Goal: Task Accomplishment & Management: Manage account settings

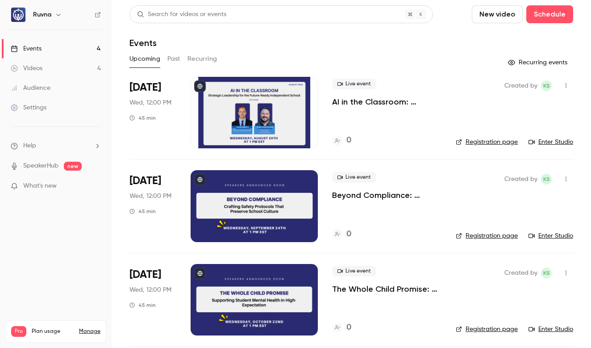
click at [58, 12] on icon "button" at bounding box center [58, 14] width 7 height 7
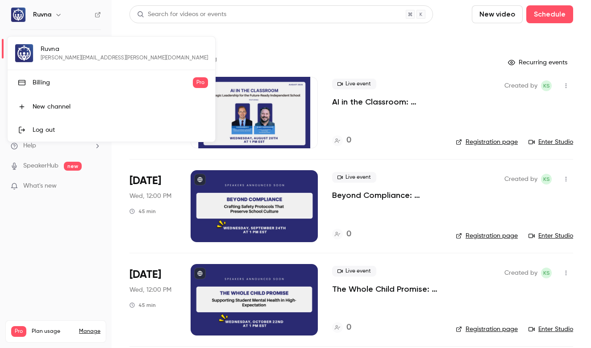
click at [53, 267] on div at bounding box center [295, 174] width 591 height 348
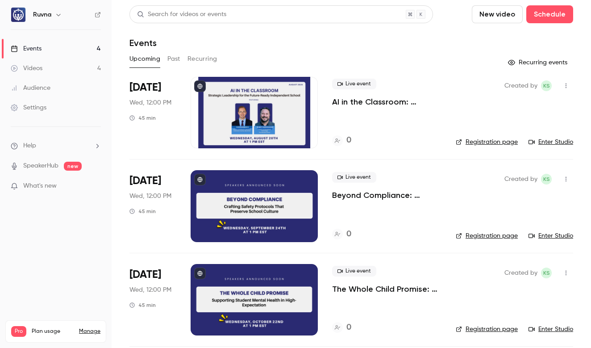
click at [91, 320] on div "Pro Plan usage Manage Videos 4 / 150 Monthly registrants 0 / 250" at bounding box center [55, 331] width 101 height 22
click at [90, 327] on link "Manage" at bounding box center [89, 330] width 21 height 7
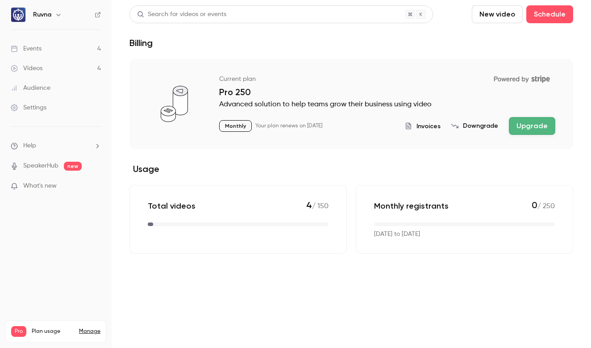
click at [33, 100] on link "Settings" at bounding box center [56, 108] width 112 height 20
